Goal: Task Accomplishment & Management: Use online tool/utility

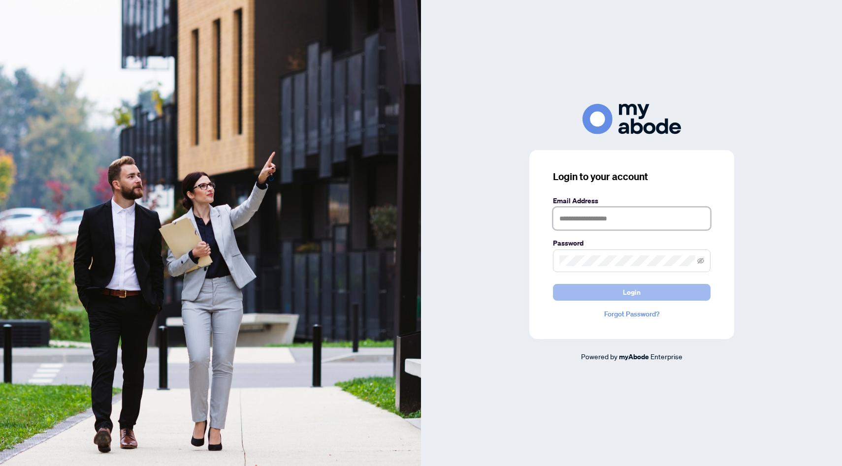
type input "**********"
click at [606, 297] on button "Login" at bounding box center [632, 292] width 158 height 17
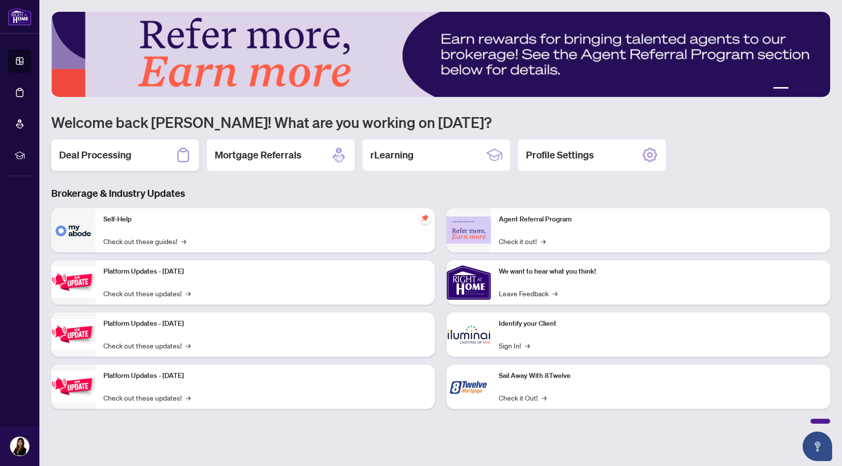
click at [158, 164] on div "Deal Processing" at bounding box center [125, 155] width 148 height 32
